Goal: Information Seeking & Learning: Learn about a topic

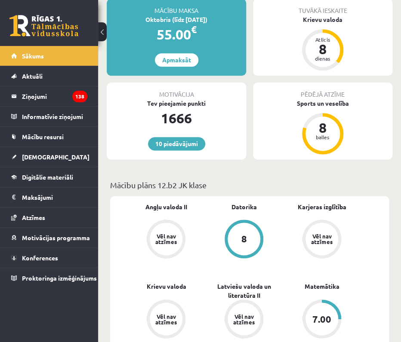
scroll to position [189, 0]
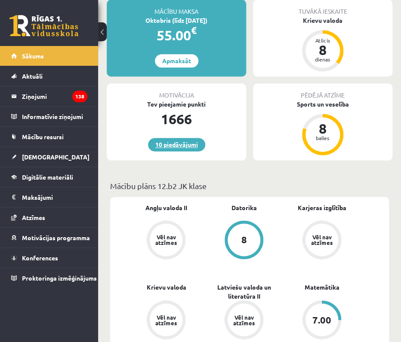
click at [179, 138] on link "10 piedāvājumi" at bounding box center [176, 144] width 57 height 13
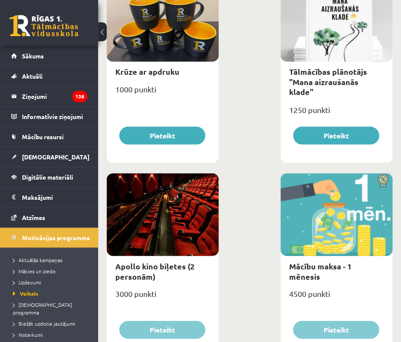
scroll to position [352, 0]
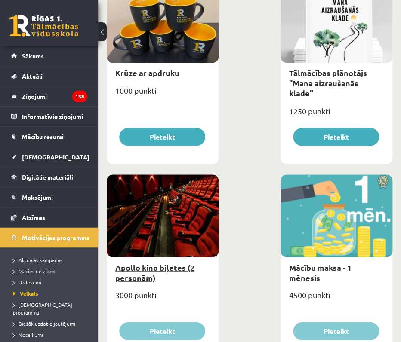
click at [154, 268] on link "Apollo kino biļetes (2 personām)" at bounding box center [154, 272] width 79 height 20
type input "*"
select select "**********"
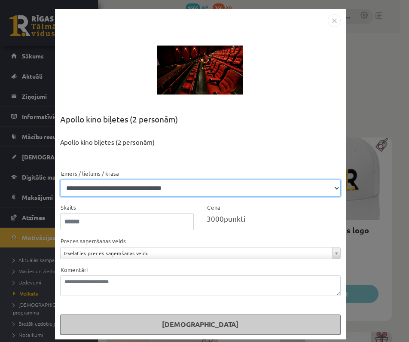
click at [170, 184] on select "**********" at bounding box center [200, 188] width 281 height 17
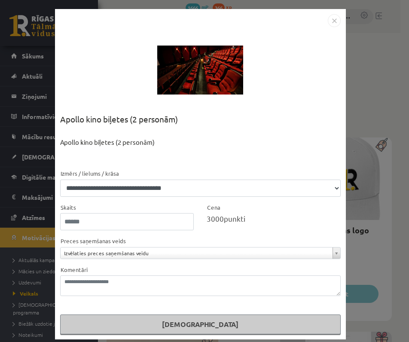
click at [331, 18] on img "Close" at bounding box center [334, 20] width 13 height 13
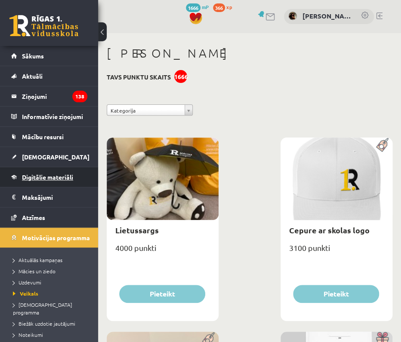
click at [65, 175] on span "Digitālie materiāli" at bounding box center [47, 177] width 51 height 8
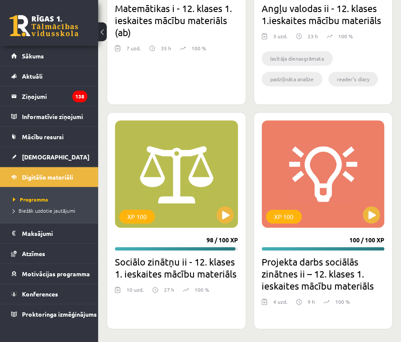
scroll to position [980, 0]
click at [217, 214] on button at bounding box center [224, 214] width 17 height 17
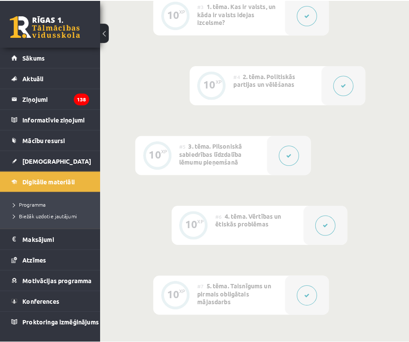
scroll to position [510, 0]
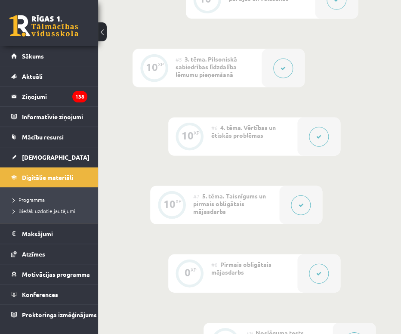
click at [286, 65] on button at bounding box center [283, 68] width 20 height 20
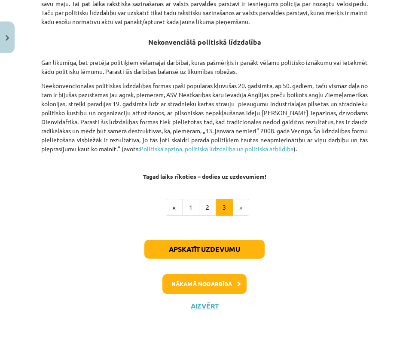
scroll to position [685, 0]
click at [177, 208] on button "«" at bounding box center [174, 207] width 17 height 17
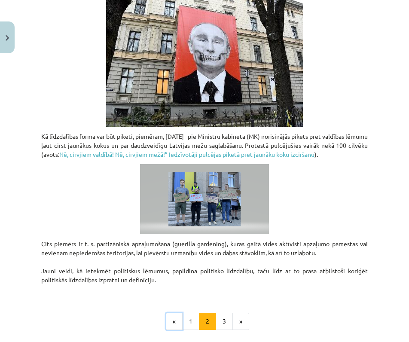
scroll to position [754, 0]
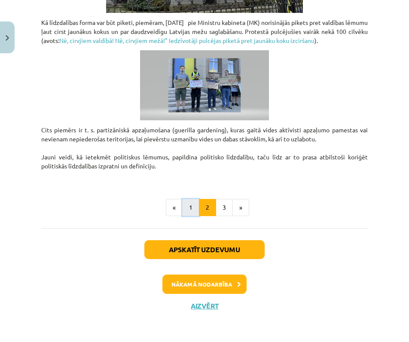
click at [186, 204] on button "1" at bounding box center [190, 207] width 17 height 17
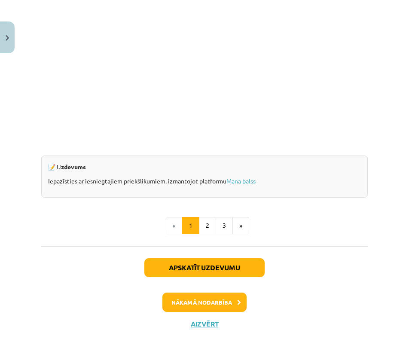
scroll to position [846, 0]
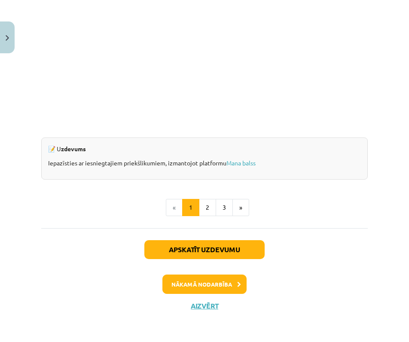
click at [199, 301] on div "Apskatīt uzdevumu Nākamā nodarbība Aizvērt" at bounding box center [204, 272] width 327 height 88
click at [218, 211] on button "3" at bounding box center [224, 207] width 17 height 17
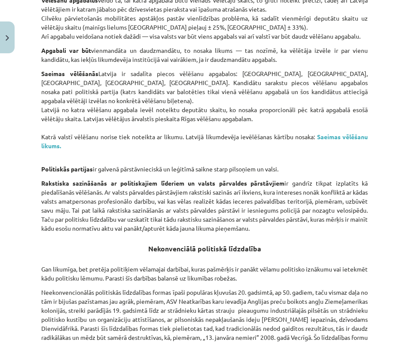
scroll to position [685, 0]
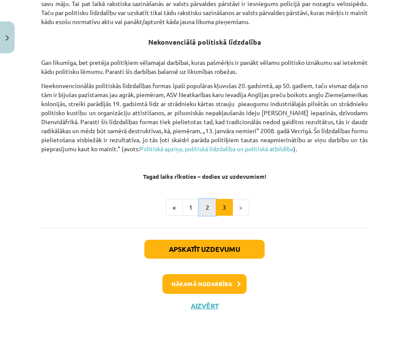
click at [200, 208] on button "2" at bounding box center [207, 207] width 17 height 17
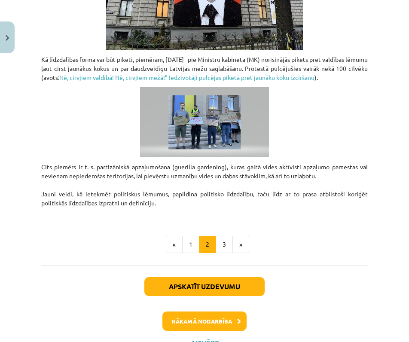
scroll to position [712, 0]
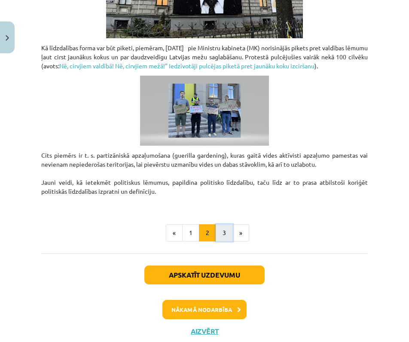
click at [222, 242] on button "3" at bounding box center [224, 232] width 17 height 17
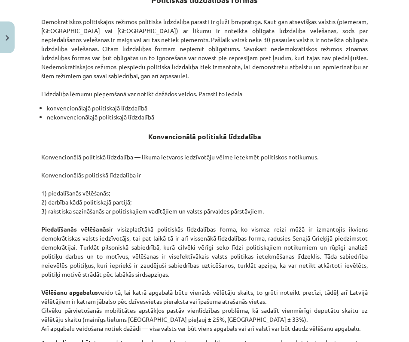
scroll to position [168, 0]
